Goal: Ask a question: Seek information or help from site administrators or community

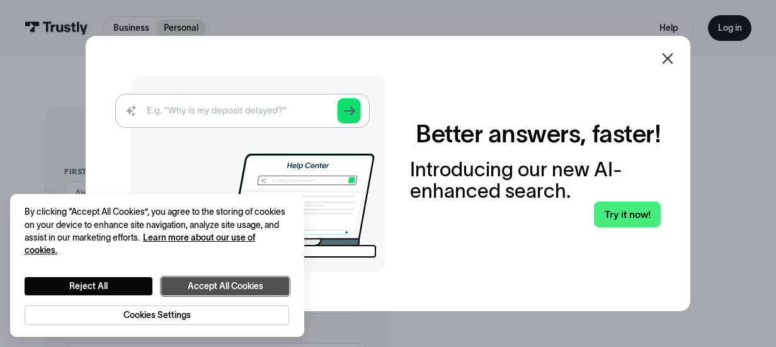
click at [251, 281] on button "Accept All Cookies" at bounding box center [225, 286] width 128 height 18
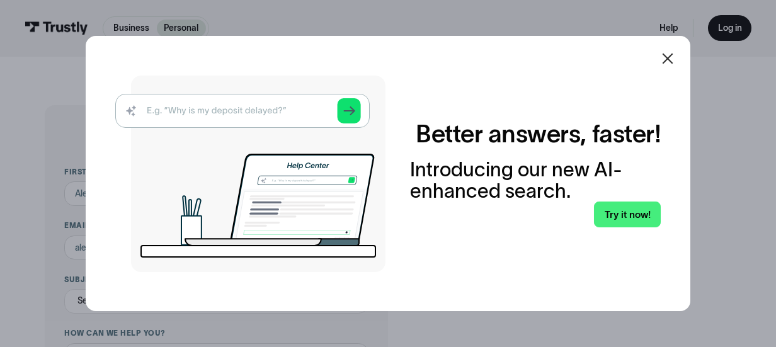
click at [249, 109] on img at bounding box center [250, 174] width 270 height 197
click at [353, 113] on img at bounding box center [250, 174] width 270 height 197
click at [240, 114] on img at bounding box center [250, 174] width 270 height 197
click at [676, 61] on icon at bounding box center [667, 58] width 15 height 15
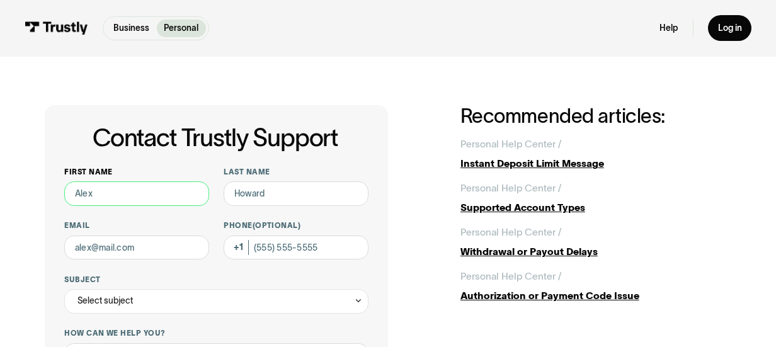
click at [130, 199] on input "First name" at bounding box center [136, 194] width 145 height 25
type input "[PERSON_NAME]"
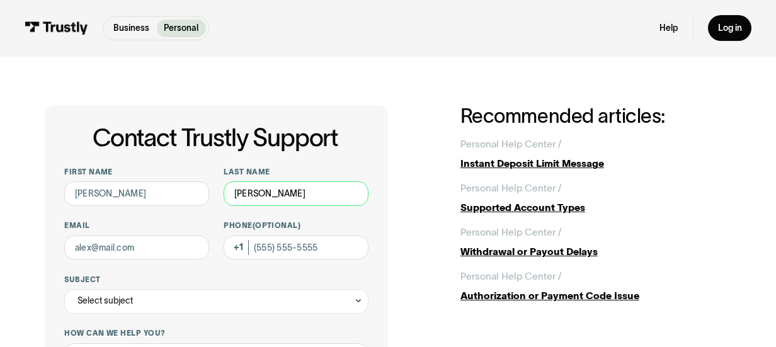
type input "[EMAIL_ADDRESS][DOMAIN_NAME]"
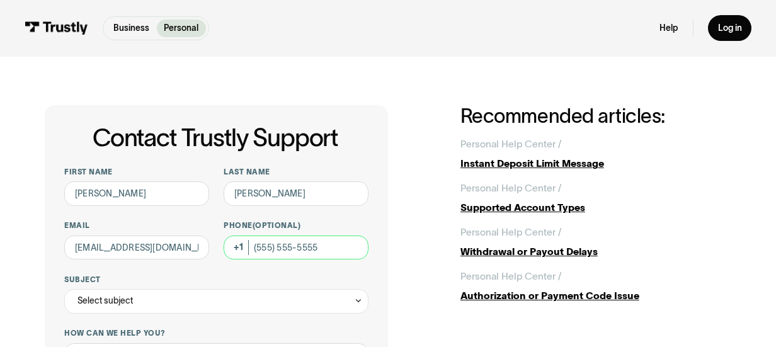
type input "[PHONE_NUMBER]"
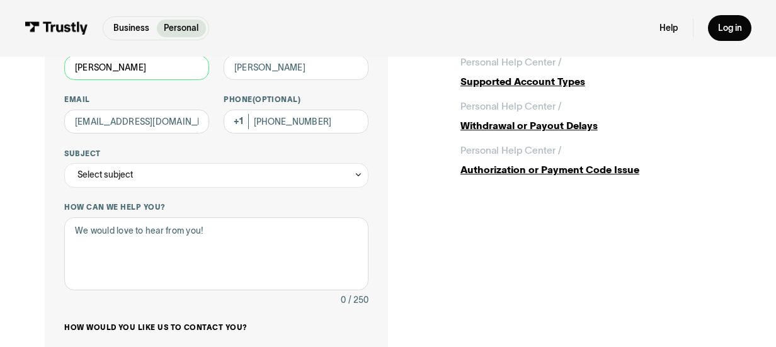
scroll to position [189, 0]
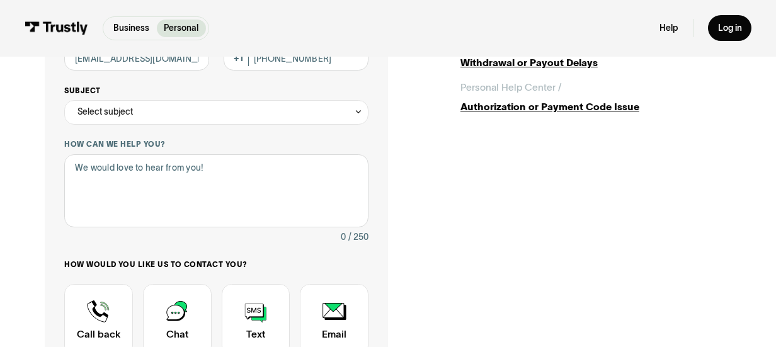
click at [360, 111] on icon "Contact Trustly Support" at bounding box center [358, 111] width 9 height 9
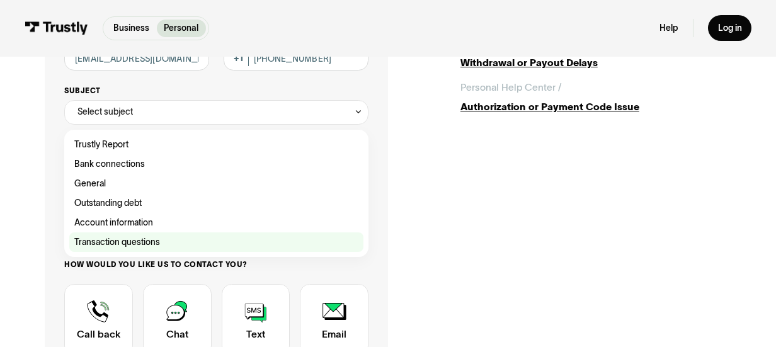
click at [142, 243] on div "Contact Trustly Support" at bounding box center [216, 243] width 294 height 20
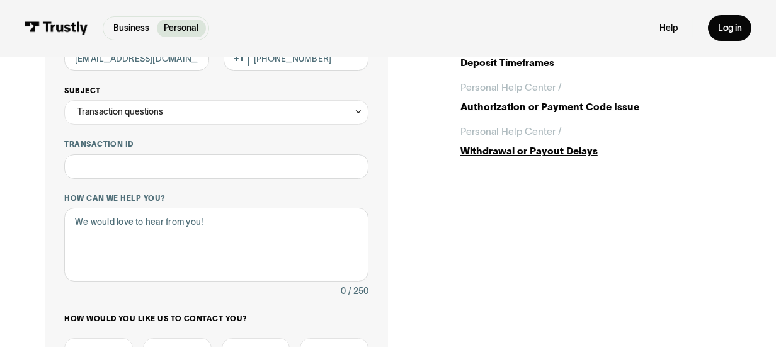
click at [354, 110] on div "Transaction questions" at bounding box center [216, 112] width 304 height 25
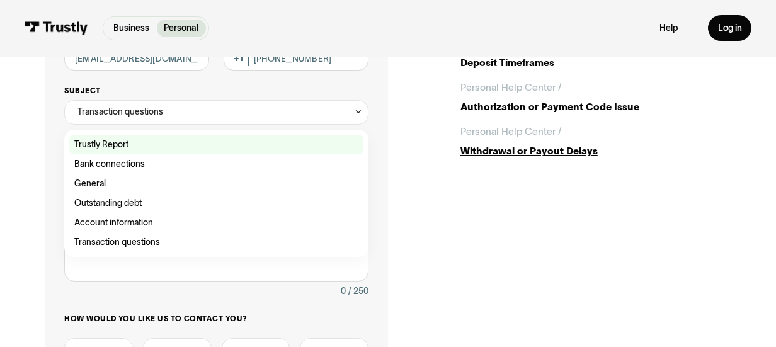
click at [112, 146] on div "Contact Trustly Support" at bounding box center [216, 145] width 294 height 20
type input "**********"
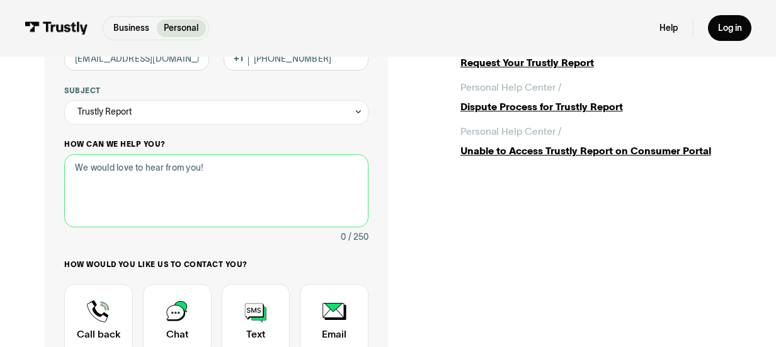
click at [130, 171] on textarea "How can we help you?" at bounding box center [216, 191] width 304 height 74
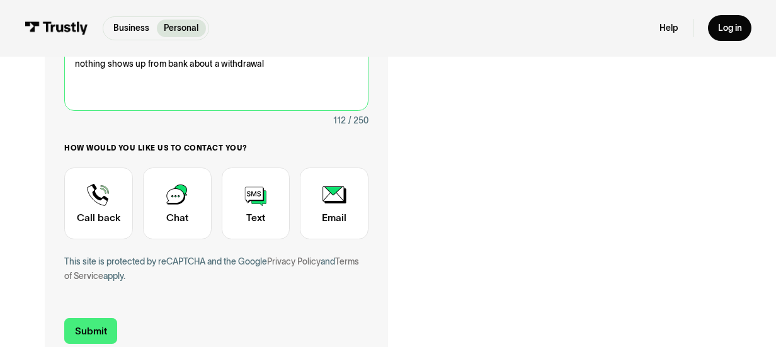
scroll to position [315, 0]
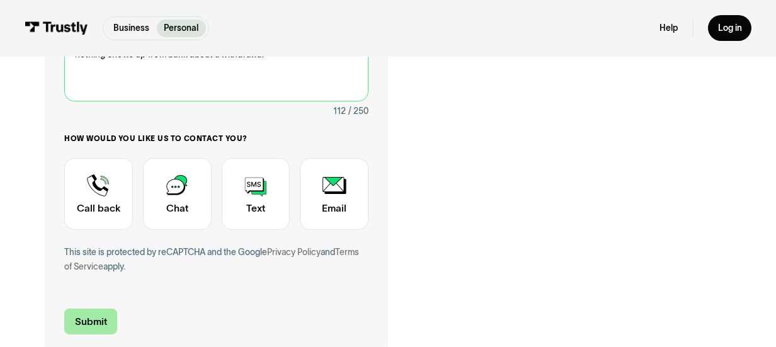
type textarea "I made a 200.00 deposit this morning but it has yet to show up and nothing show…"
click at [74, 321] on input "Submit" at bounding box center [90, 322] width 53 height 26
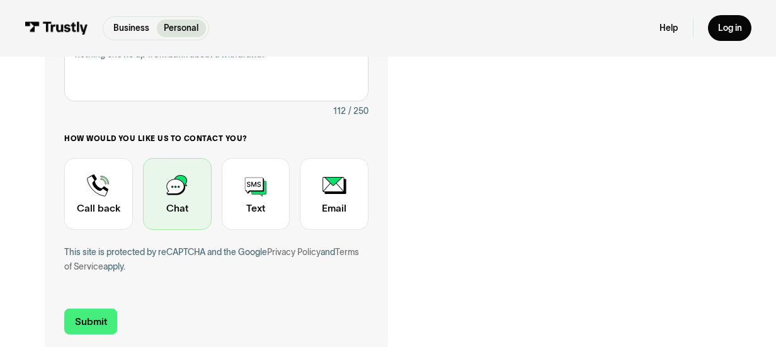
click at [187, 212] on div "Contact Trustly Support" at bounding box center [177, 194] width 69 height 72
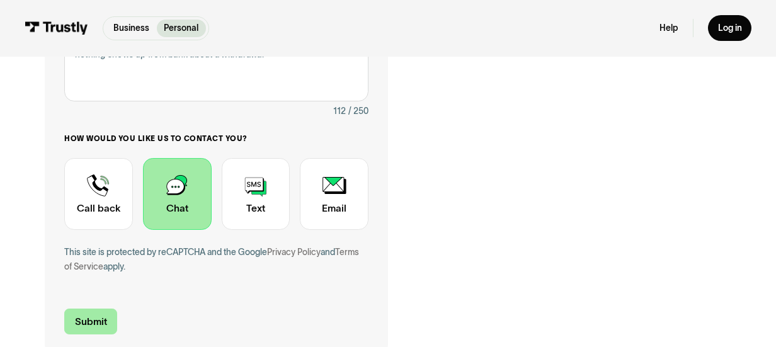
click at [76, 318] on input "Submit" at bounding box center [90, 322] width 53 height 26
type input "[PHONE_NUMBER]"
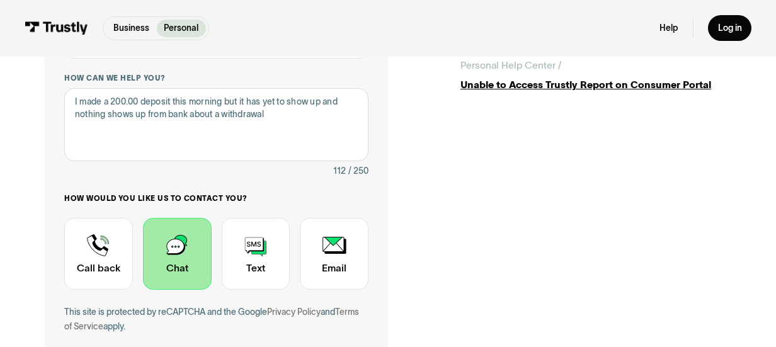
scroll to position [0, 0]
